Goal: Task Accomplishment & Management: Manage account settings

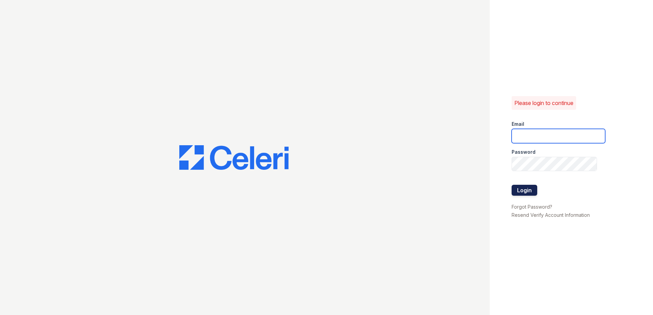
type input "arrivesilverspring@trinity-pm.com"
click at [522, 188] on button "Login" at bounding box center [524, 190] width 26 height 11
